Goal: Find specific page/section: Find specific page/section

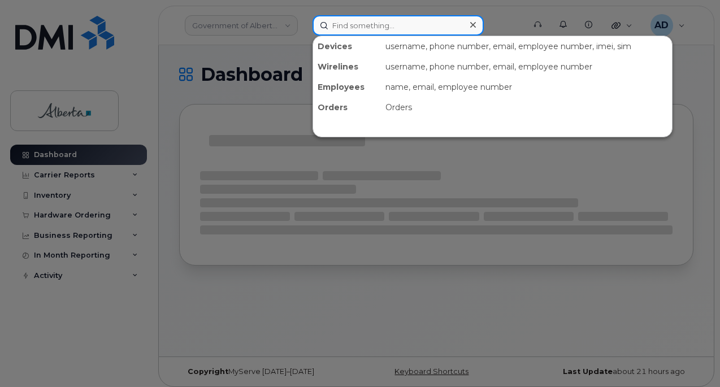
click at [362, 19] on input at bounding box center [398, 25] width 171 height 20
paste input "[PERSON_NAME]"
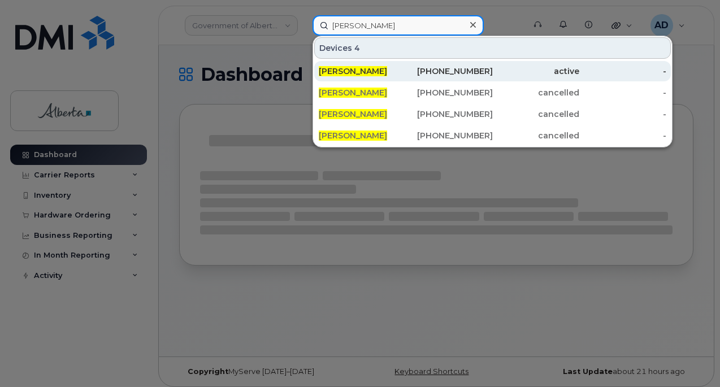
type input "[PERSON_NAME]"
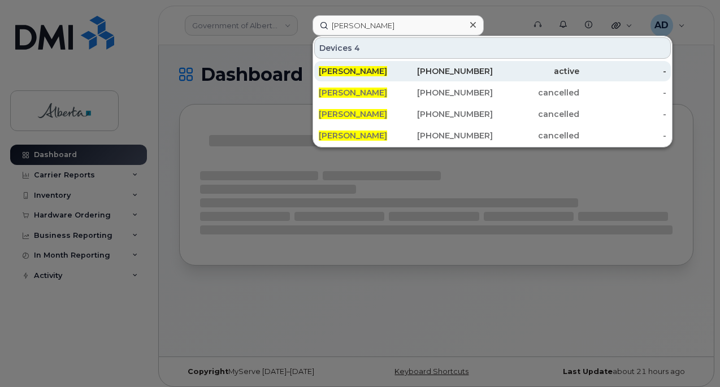
click at [380, 72] on span "[PERSON_NAME]" at bounding box center [353, 71] width 68 height 10
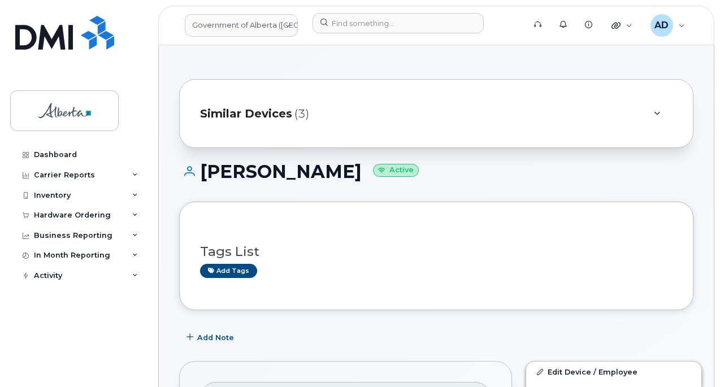
click at [100, 344] on div "Dashboard Carrier Reports Monthly Billing Data Daily Data Pooling Data Behavior…" at bounding box center [80, 258] width 140 height 226
